Goal: Transaction & Acquisition: Purchase product/service

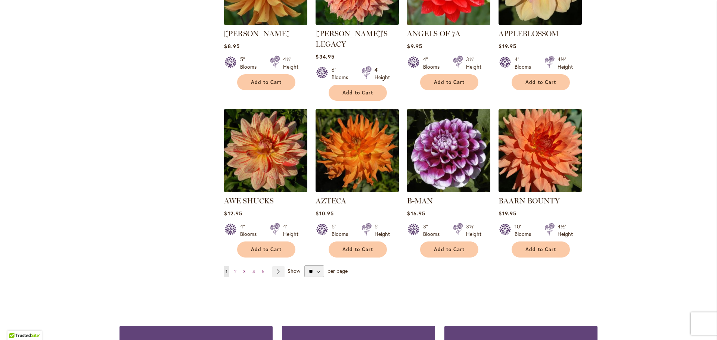
scroll to position [560, 0]
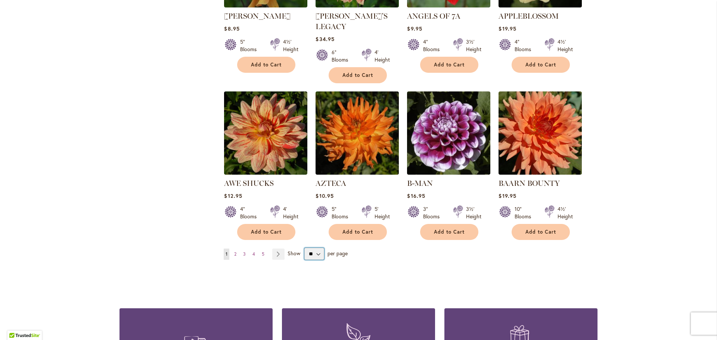
click at [316, 248] on select "** ** ** **" at bounding box center [314, 254] width 20 height 12
select select "**"
click at [304, 248] on select "** ** ** **" at bounding box center [314, 254] width 20 height 12
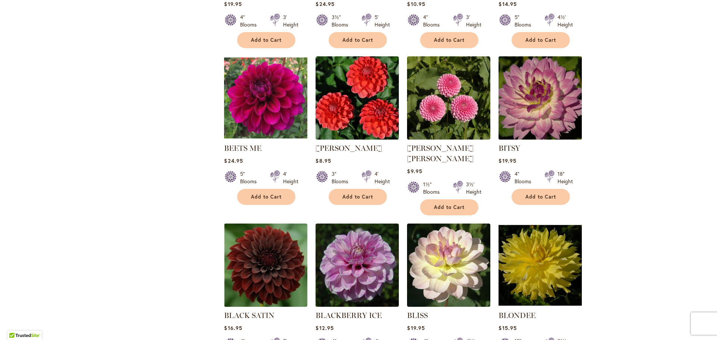
scroll to position [1195, 0]
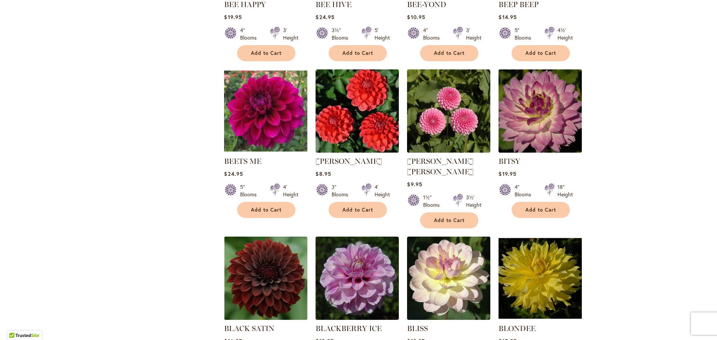
click at [559, 85] on img at bounding box center [540, 110] width 87 height 87
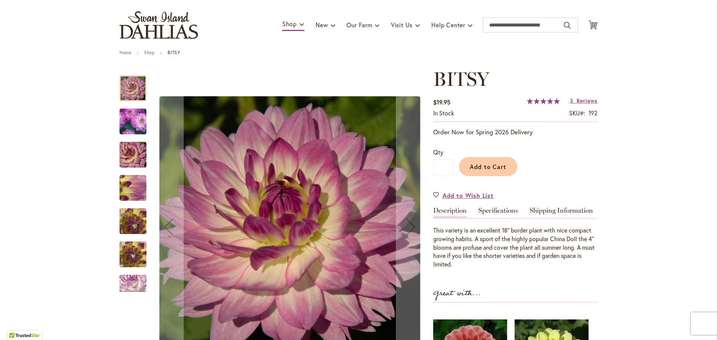
scroll to position [37, 0]
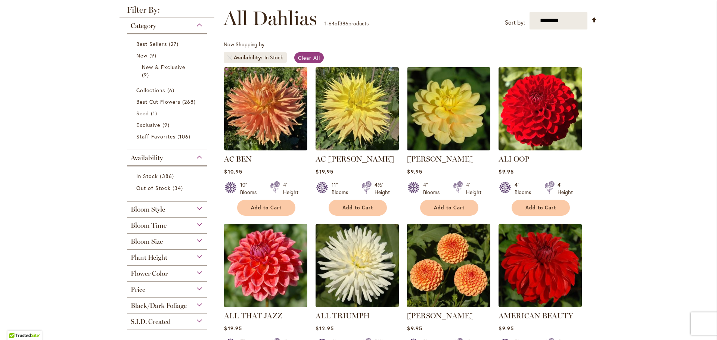
scroll to position [112, 0]
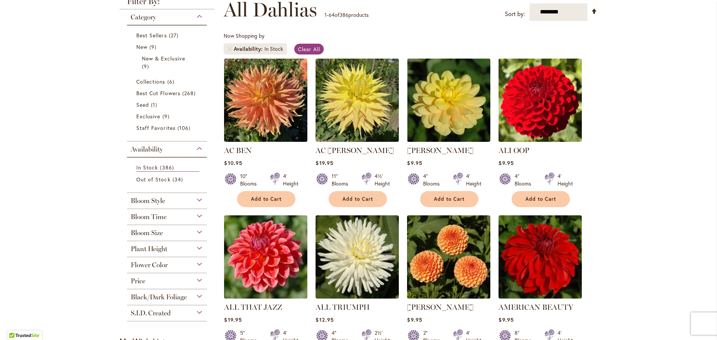
click at [197, 249] on div "Plant Height" at bounding box center [167, 247] width 80 height 12
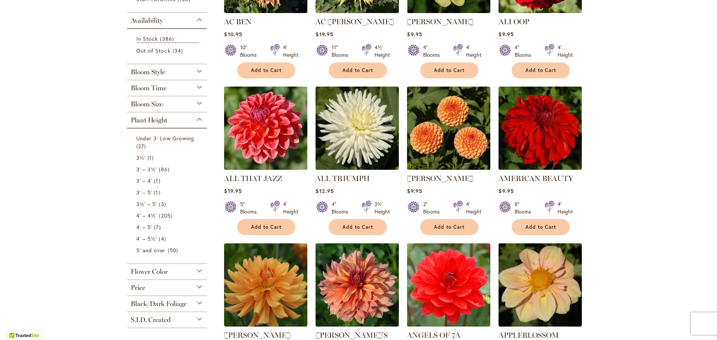
scroll to position [278, 0]
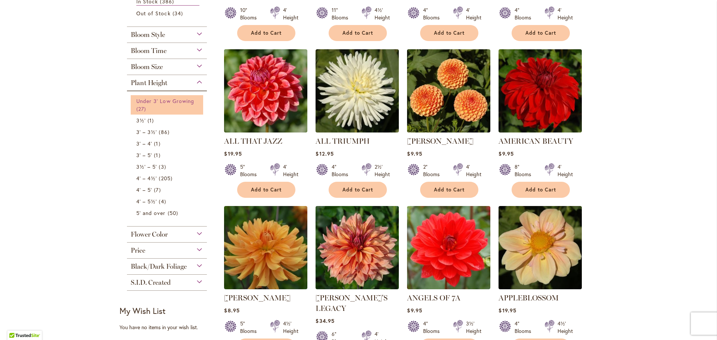
click at [177, 105] on link "Under 3' Low Growing 27 items" at bounding box center [167, 105] width 63 height 16
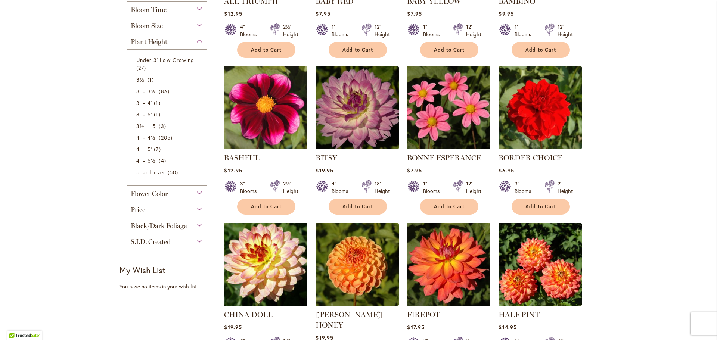
scroll to position [336, 0]
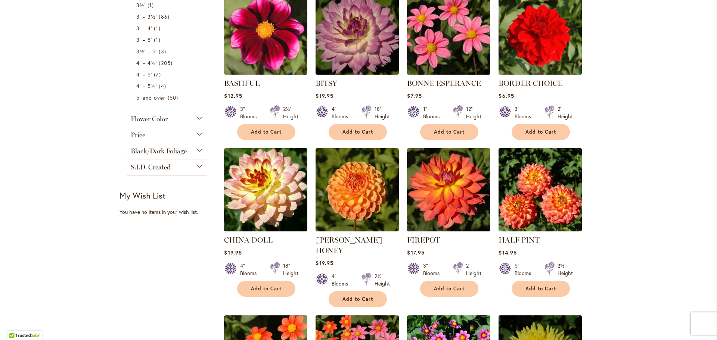
click at [459, 41] on img at bounding box center [448, 32] width 87 height 87
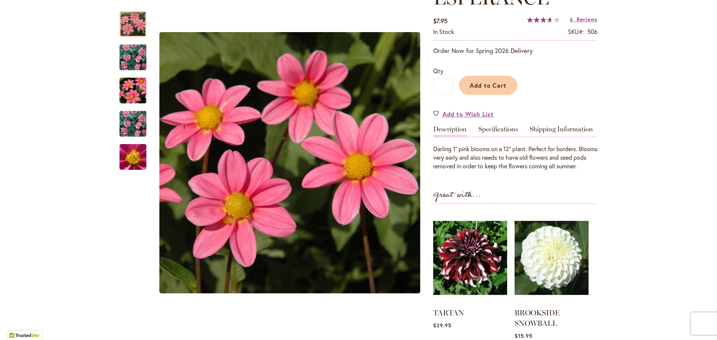
scroll to position [149, 0]
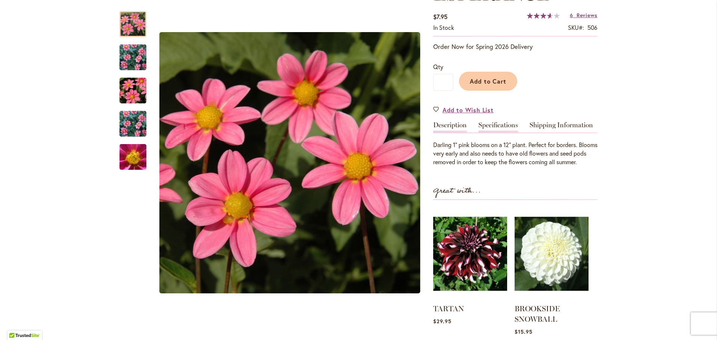
click at [499, 124] on link "Specifications" at bounding box center [499, 127] width 40 height 11
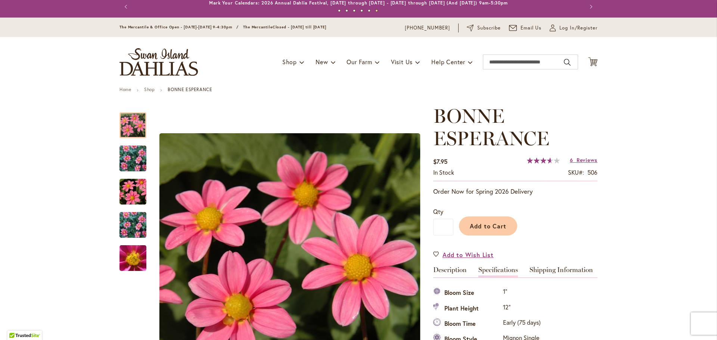
scroll to position [0, 0]
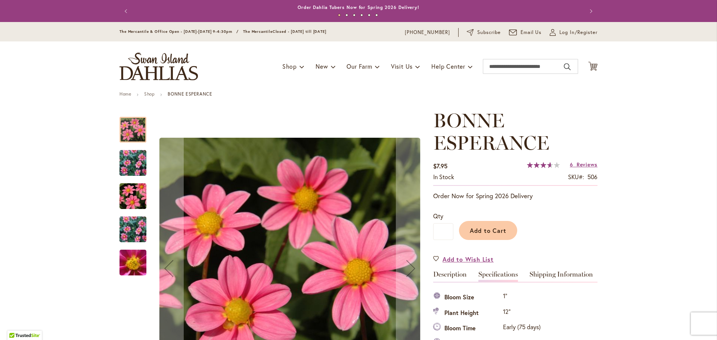
click at [133, 264] on img "BONNE ESPERANCE" at bounding box center [133, 263] width 54 height 40
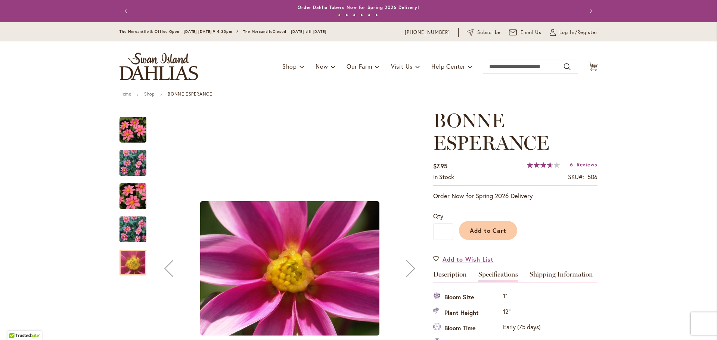
click at [139, 235] on img "BONNE ESPERANCE" at bounding box center [133, 229] width 54 height 43
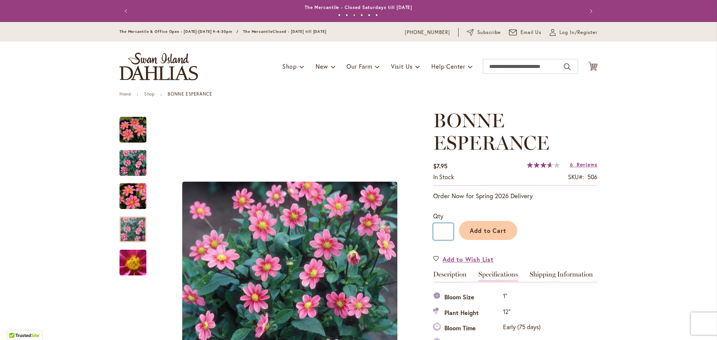
click at [444, 229] on input "*" at bounding box center [443, 231] width 20 height 17
type input "*"
click at [479, 238] on button "Add to Cart" at bounding box center [488, 230] width 58 height 19
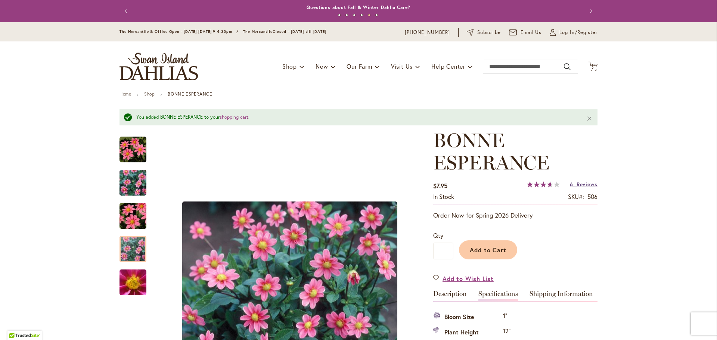
click at [579, 185] on span "Reviews" at bounding box center [587, 184] width 21 height 7
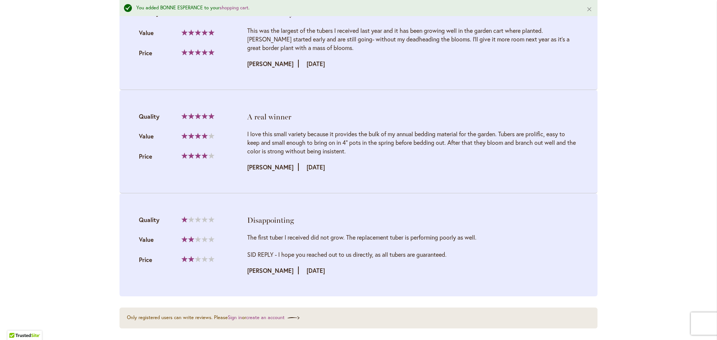
scroll to position [1295, 0]
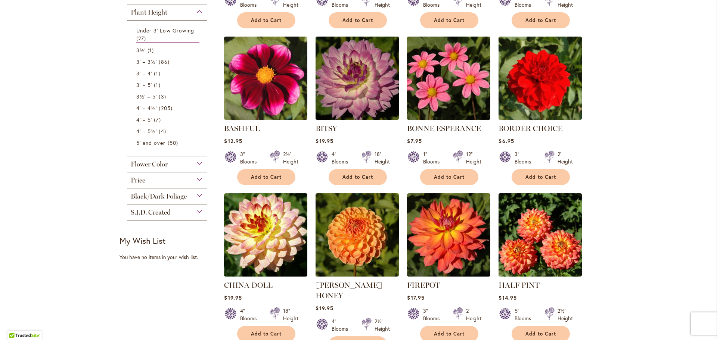
scroll to position [299, 0]
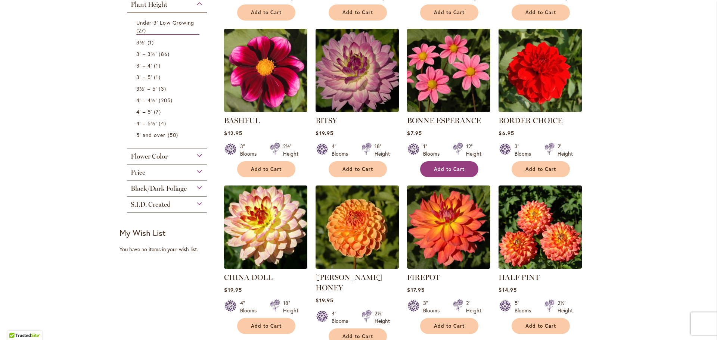
click at [444, 167] on span "Add to Cart" at bounding box center [449, 169] width 31 height 6
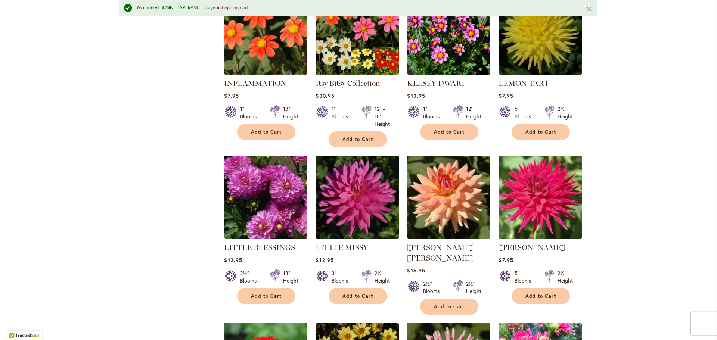
scroll to position [692, 0]
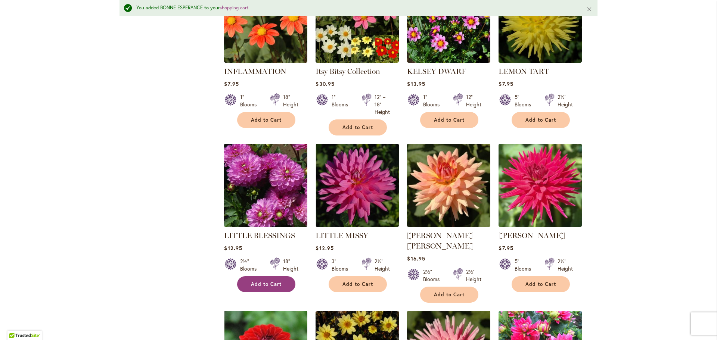
click at [272, 276] on button "Add to Cart" at bounding box center [266, 284] width 58 height 16
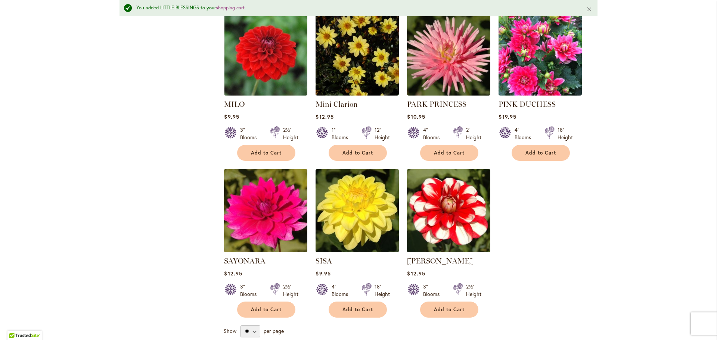
scroll to position [1028, 0]
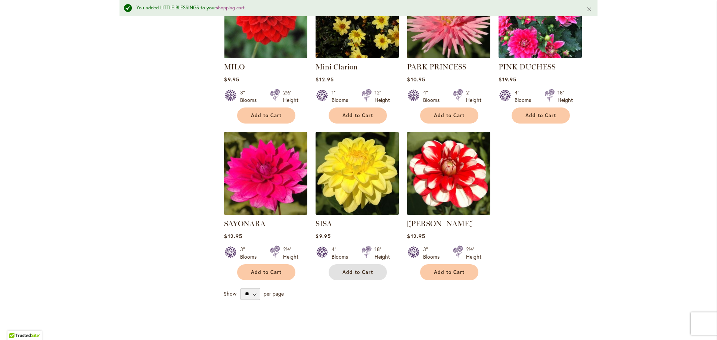
click at [335, 264] on button "Add to Cart" at bounding box center [358, 272] width 58 height 16
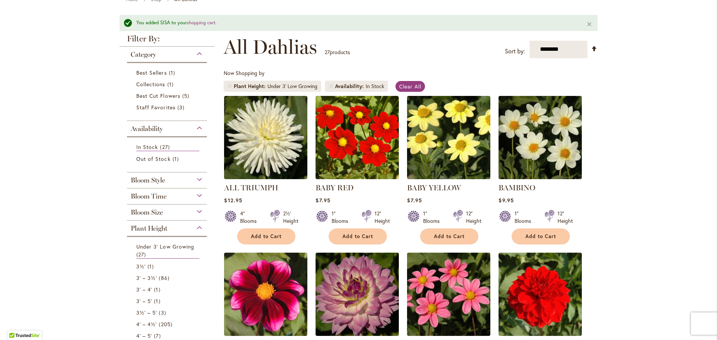
scroll to position [0, 0]
